Goal: Transaction & Acquisition: Subscribe to service/newsletter

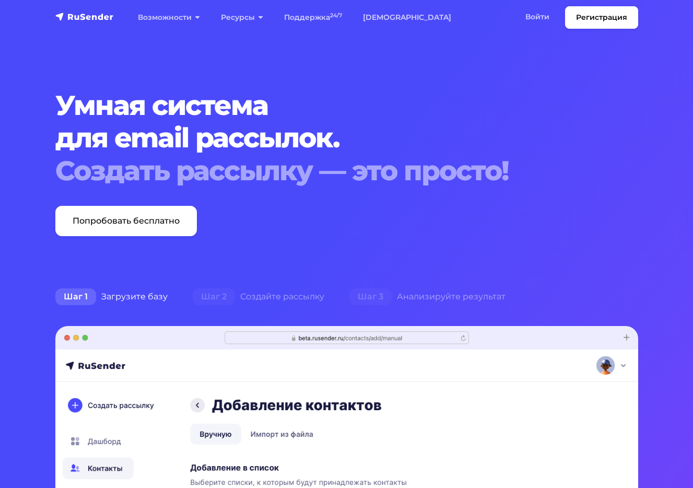
click at [657, 212] on section "Умная система для email рассылок. Создать рассылку — это просто! Попробовать бе…" at bounding box center [346, 469] width 693 height 938
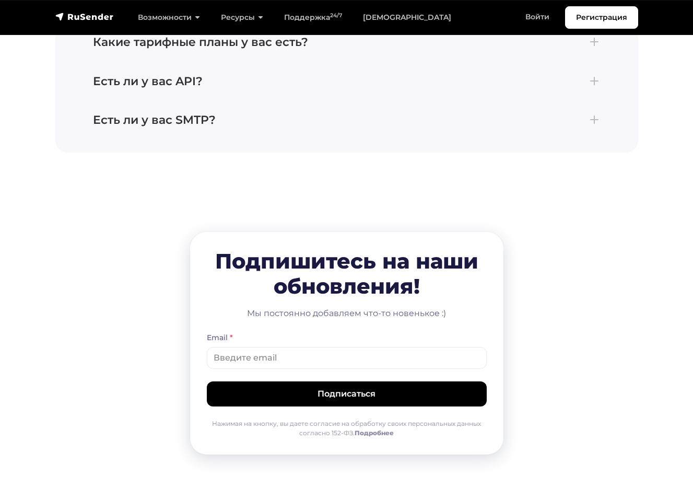
scroll to position [5020, 0]
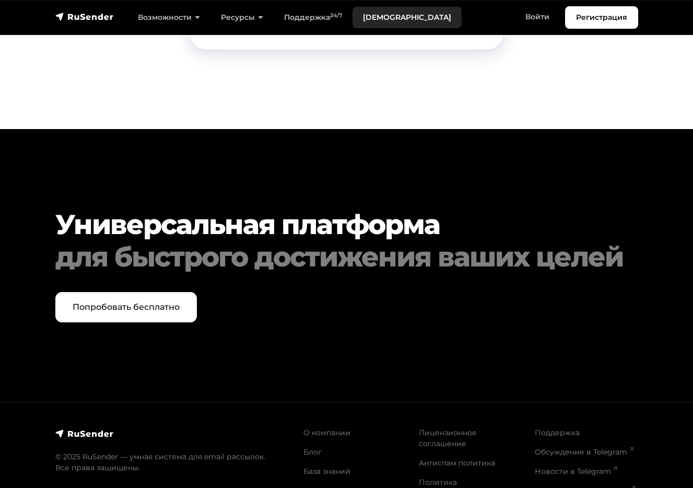
click at [375, 15] on link "[DEMOGRAPHIC_DATA]" at bounding box center [407, 17] width 109 height 21
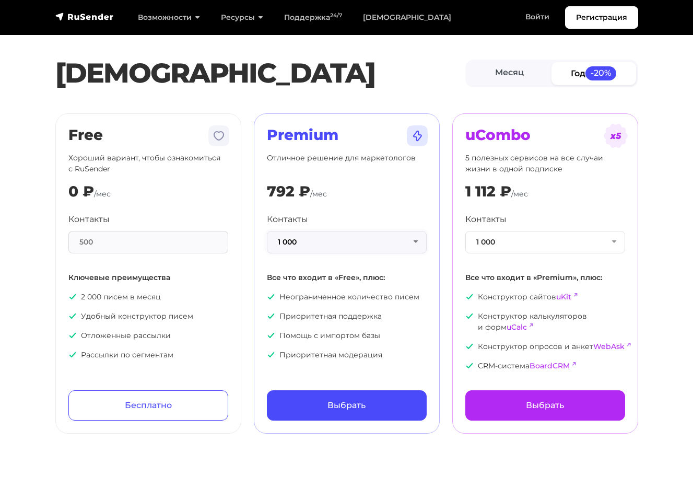
click at [329, 231] on button "1 000" at bounding box center [347, 242] width 160 height 22
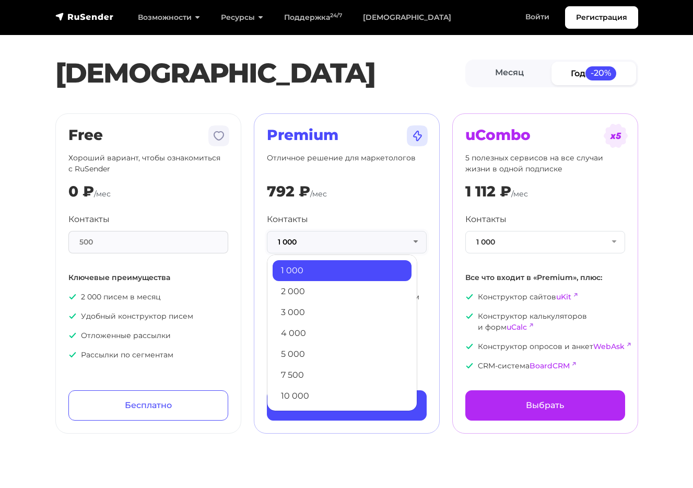
click at [329, 231] on button "1 000" at bounding box center [347, 242] width 160 height 22
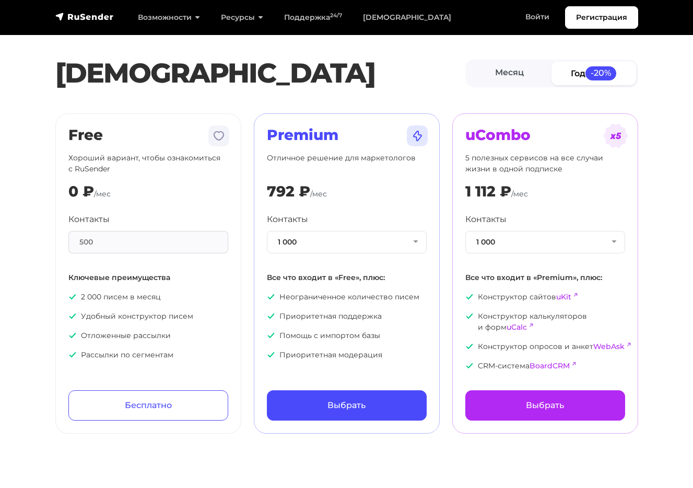
click at [274, 211] on div "Premium Отличное решение для маркетологов 792 ₽ /мес Контакты 1 000 1 000 2 000…" at bounding box center [347, 273] width 160 height 294
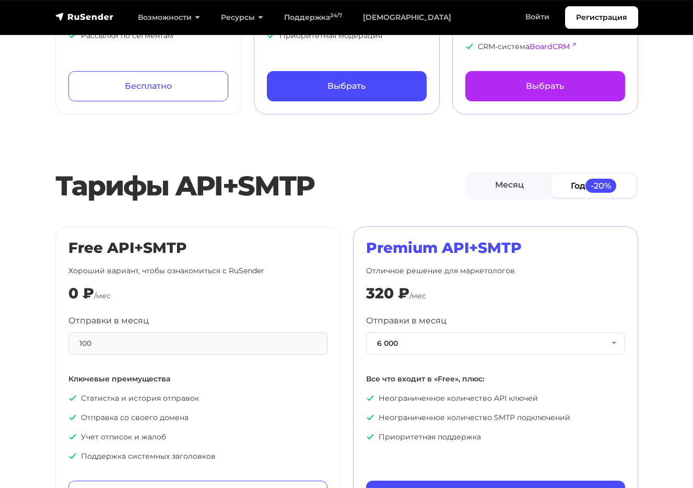
scroll to position [335, 0]
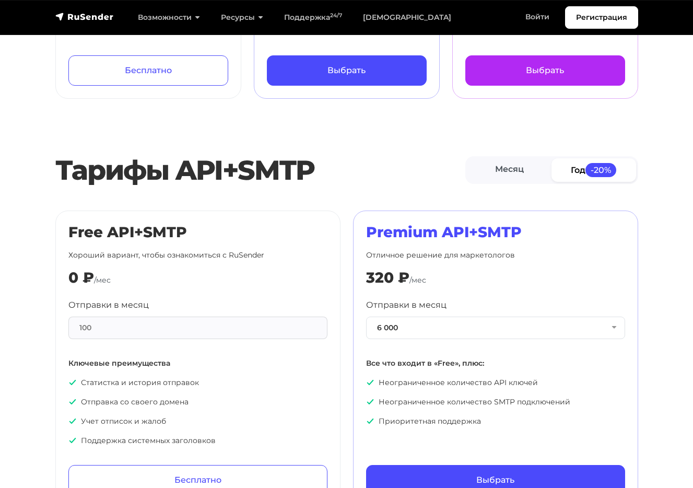
click at [277, 328] on div "100" at bounding box center [197, 328] width 259 height 22
click at [496, 173] on link "Месяц" at bounding box center [510, 170] width 85 height 24
click at [403, 332] on button "6 000" at bounding box center [495, 328] width 259 height 22
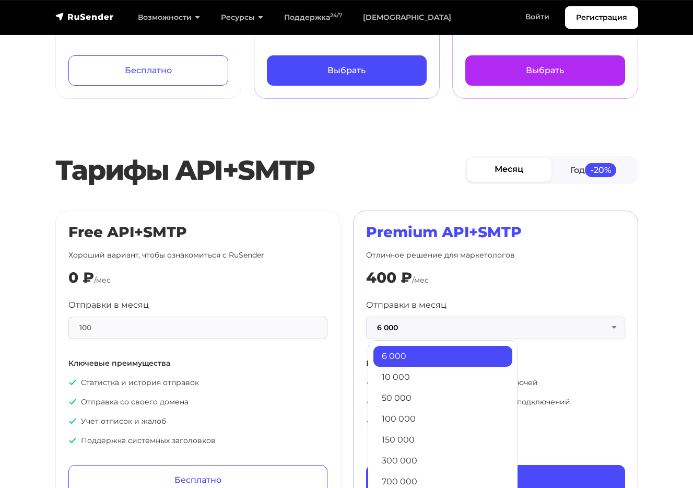
click at [403, 332] on button "6 000" at bounding box center [495, 328] width 259 height 22
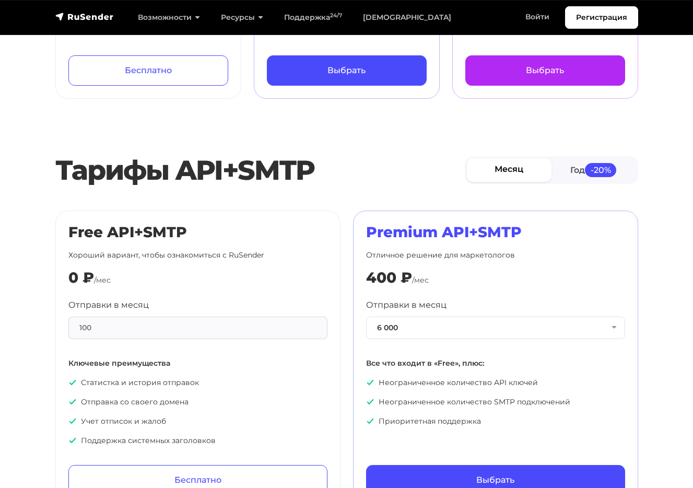
click at [342, 276] on div "Free API+SMTP Хороший вариант, чтобы ознакомиться с RuSender 0 ₽ /мес Отправки …" at bounding box center [198, 360] width 298 height 298
click at [350, 303] on div "Premium API+SMTP Отличное решение для маркетологов 400 ₽ /мес Отправки в месяц …" at bounding box center [496, 360] width 298 height 298
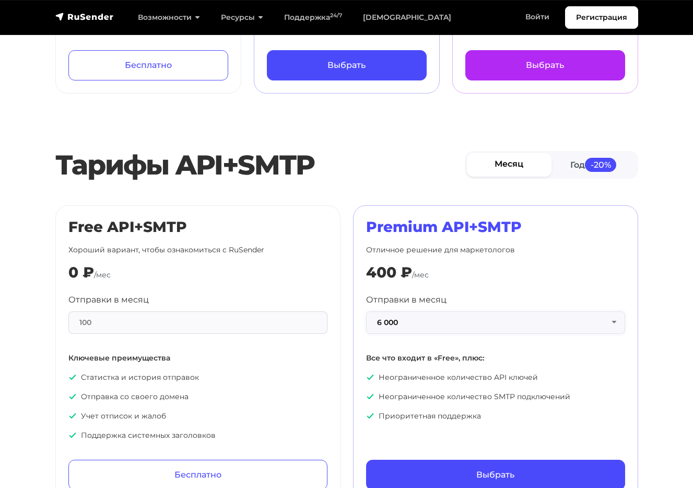
click at [389, 322] on button "6 000" at bounding box center [495, 322] width 259 height 22
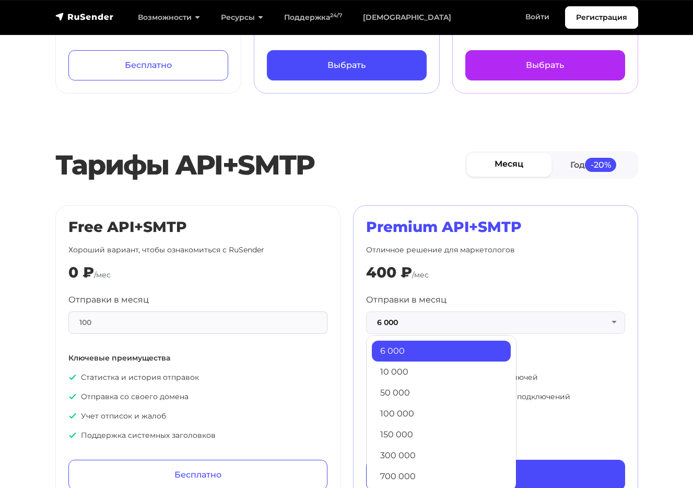
click at [396, 360] on link "6 000" at bounding box center [441, 351] width 139 height 21
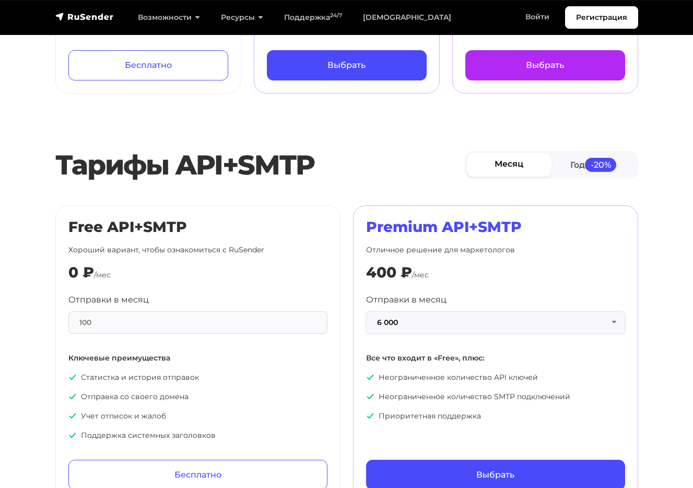
click at [412, 319] on button "6 000" at bounding box center [495, 322] width 259 height 22
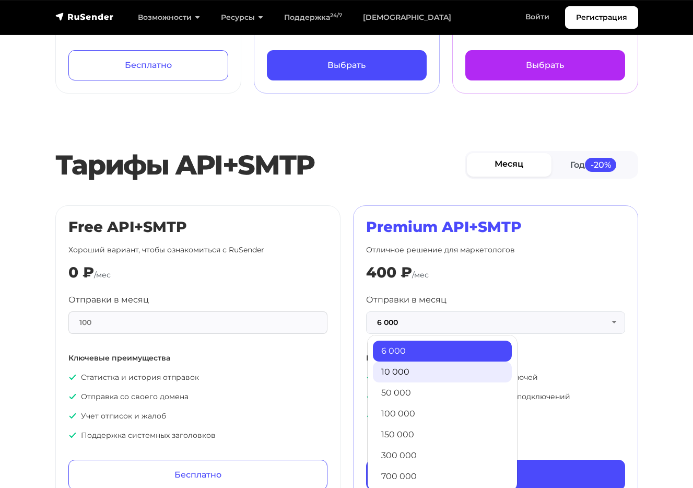
click at [412, 368] on link "10 000" at bounding box center [442, 372] width 139 height 21
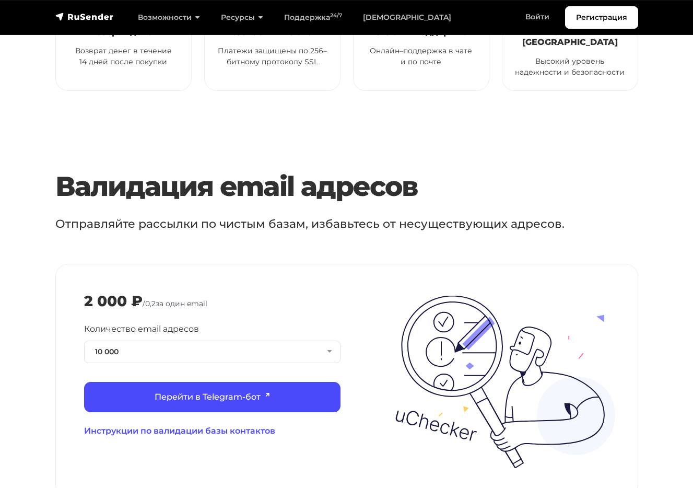
scroll to position [945, 0]
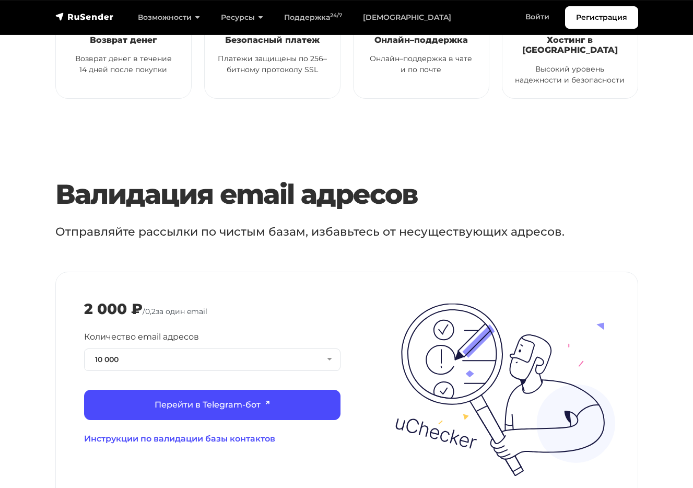
click at [189, 223] on p "Отправляйте рассылки по чистым базам, избавьтесь от несуществующих адресов." at bounding box center [333, 231] width 556 height 17
click at [189, 228] on p "Отправляйте рассылки по чистым базам, избавьтесь от несуществующих адресов." at bounding box center [333, 231] width 556 height 17
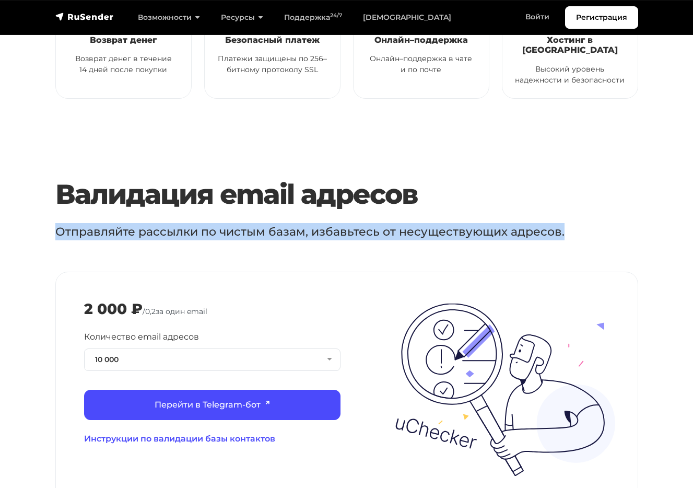
click at [372, 353] on div at bounding box center [481, 404] width 269 height 146
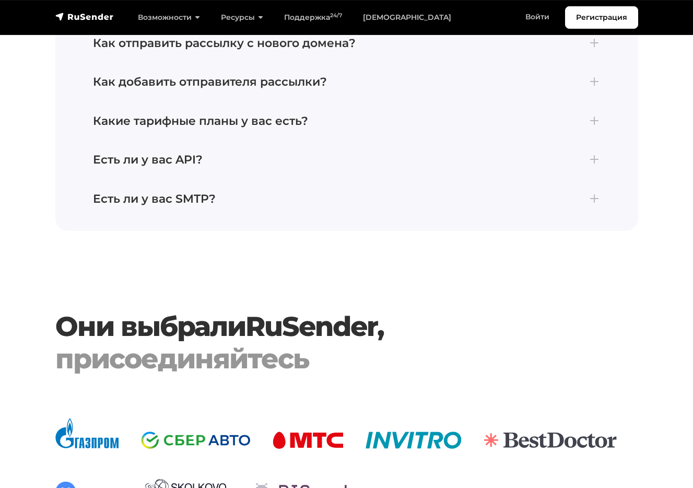
scroll to position [2656, 0]
click at [463, 359] on div "присоединяйтесь" at bounding box center [346, 358] width 583 height 32
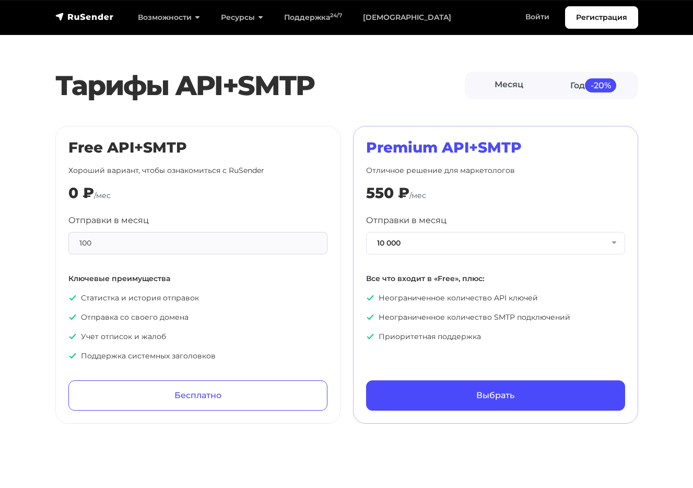
scroll to position [403, 0]
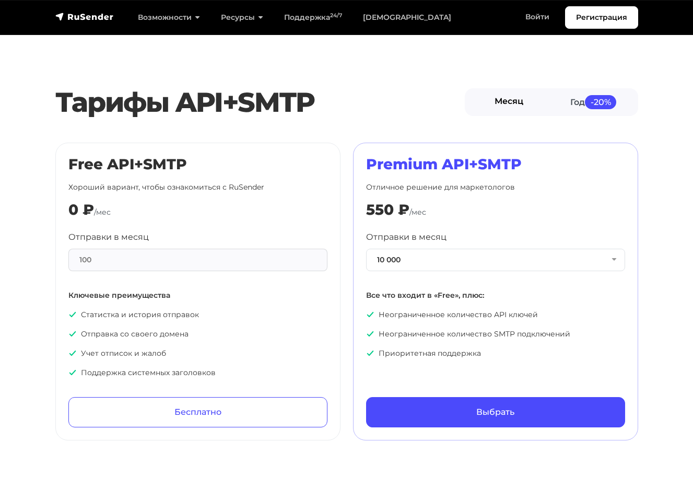
click at [515, 95] on link "Месяц" at bounding box center [509, 102] width 85 height 24
click at [120, 244] on div "Отправки в месяц 100" at bounding box center [197, 251] width 259 height 40
click at [152, 337] on p "Отправка со своего домена" at bounding box center [197, 334] width 259 height 11
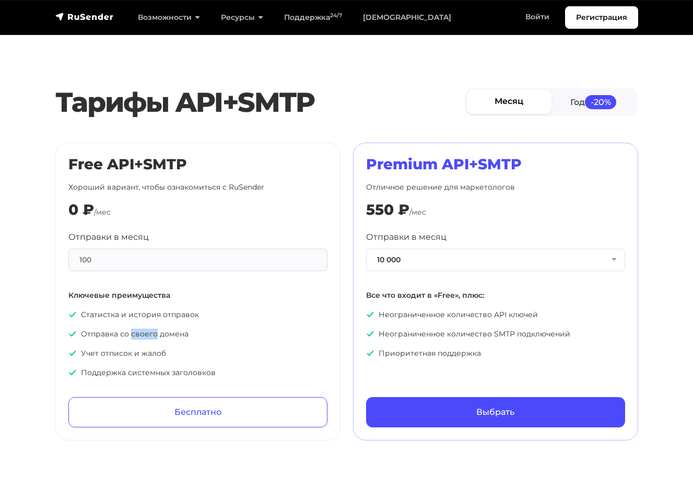
click at [152, 337] on p "Отправка со своего домена" at bounding box center [197, 334] width 259 height 11
click at [303, 329] on p "Отправка со своего домена" at bounding box center [197, 334] width 259 height 11
click at [605, 11] on link "Регистрация" at bounding box center [601, 17] width 73 height 22
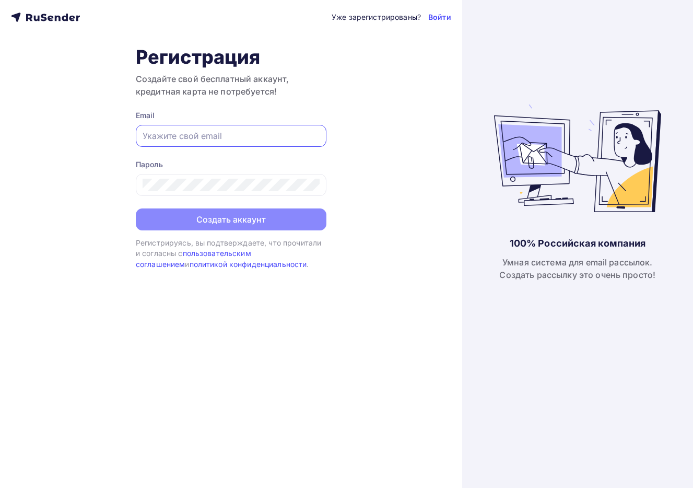
click at [219, 133] on input "text" at bounding box center [231, 136] width 177 height 13
click at [405, 129] on div "Уже зарегистрированы? Войти Регистрация Создайте свой бесплатный аккаунт, креди…" at bounding box center [231, 244] width 462 height 488
click at [203, 131] on input "text" at bounding box center [231, 136] width 177 height 13
type input "tkachenko.hello@gmail.com"
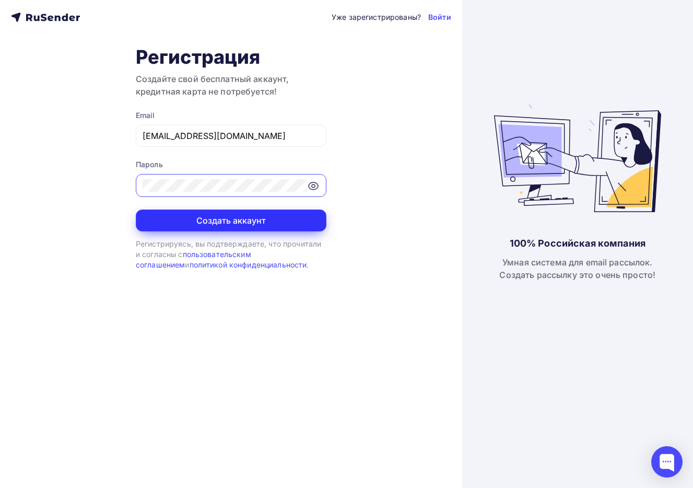
click at [177, 212] on button "Создать аккаунт" at bounding box center [231, 221] width 191 height 22
